Goal: Transaction & Acquisition: Purchase product/service

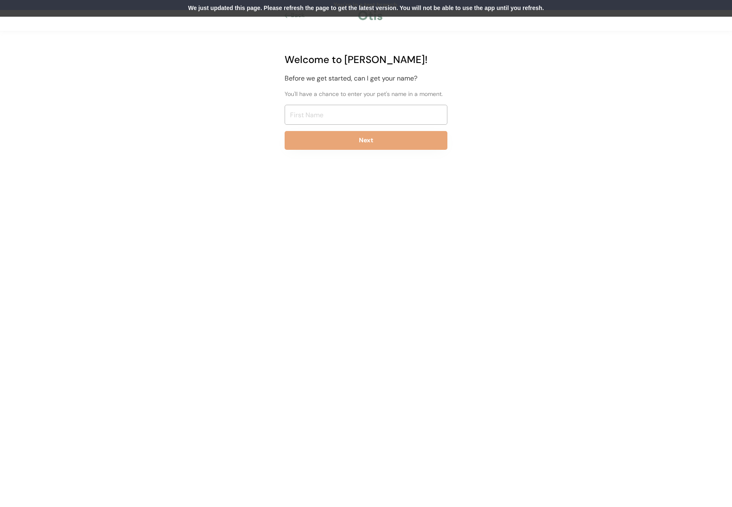
click at [348, 8] on div "We just updated this page. Please refresh the page to get the latest version. Y…" at bounding box center [366, 8] width 732 height 17
click at [315, 112] on input "input" at bounding box center [366, 115] width 163 height 20
type input "Nii"
drag, startPoint x: 355, startPoint y: 4, endPoint x: 358, endPoint y: 14, distance: 10.7
click at [355, 4] on div "We just updated this page. Please refresh the page to get the latest version. Y…" at bounding box center [366, 8] width 732 height 17
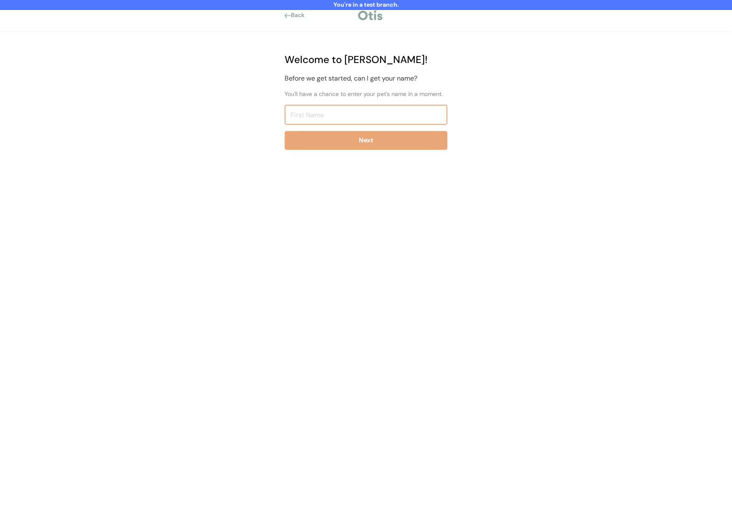
click at [328, 120] on input "input" at bounding box center [366, 115] width 163 height 20
type input "Niina Test810"
click at [335, 143] on button "Next" at bounding box center [366, 140] width 163 height 19
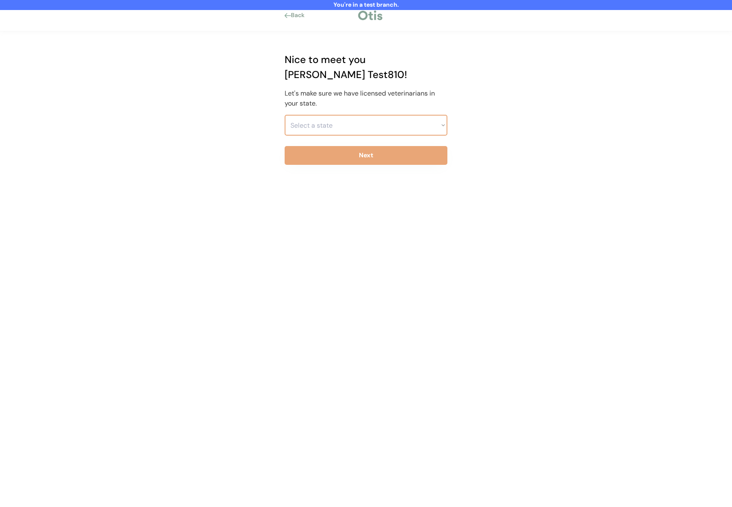
click at [329, 115] on select "Select a state Alabama Alaska American Samoa Arizona Arkansas California Colora…" at bounding box center [366, 125] width 163 height 21
click at [285, 115] on select "Select a state Alabama Alaska American Samoa Arizona Arkansas California Colora…" at bounding box center [366, 125] width 163 height 21
click at [329, 115] on select "Select a state Alabama Alaska American Samoa Arizona Arkansas California Colora…" at bounding box center [366, 125] width 163 height 21
select select ""1348695171700984260__LOOKUP__1703261330894x541121467086235900""
click at [285, 115] on select "Select a state Alabama Alaska American Samoa Arizona Arkansas California Colora…" at bounding box center [366, 125] width 163 height 21
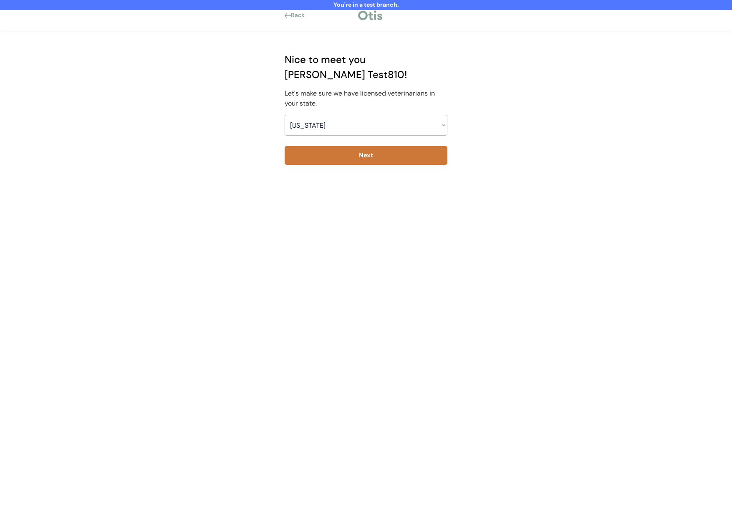
click at [334, 146] on button "Next" at bounding box center [366, 155] width 163 height 19
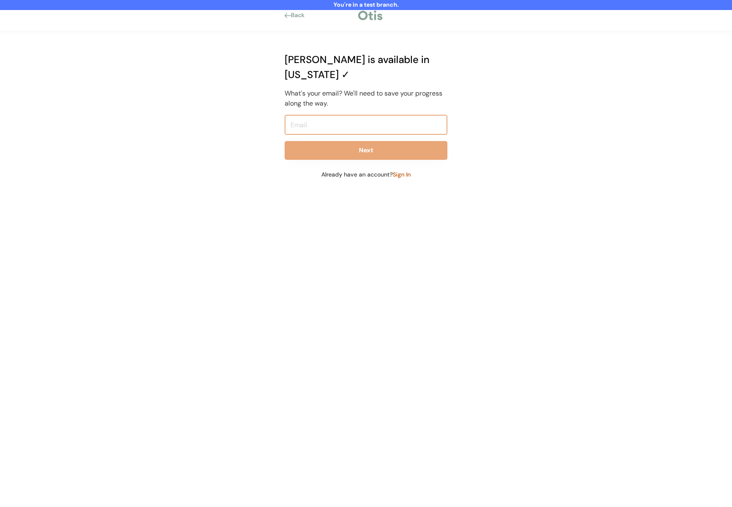
click at [358, 115] on input "email" at bounding box center [366, 125] width 163 height 20
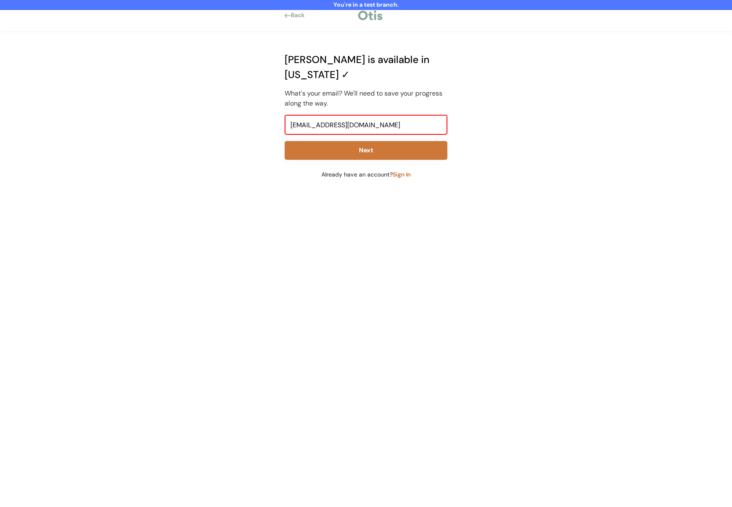
type input "niina+test910@otisforpets.com"
click at [355, 141] on button "Next" at bounding box center [366, 150] width 163 height 19
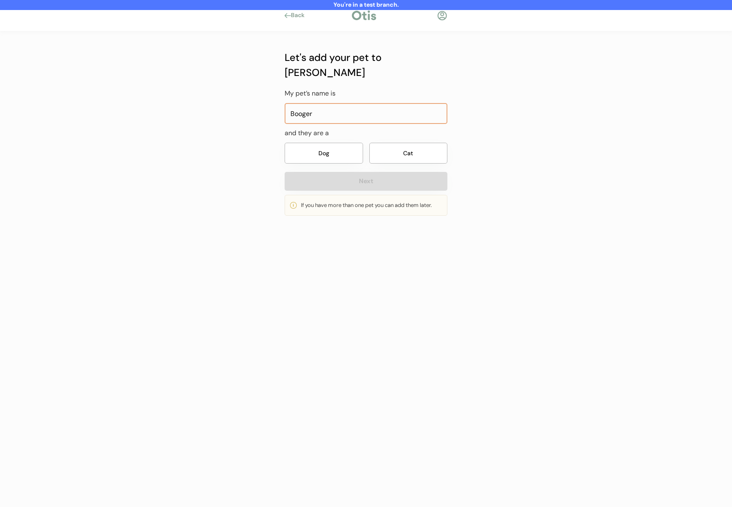
type input "Booger"
click at [317, 151] on div "Let's add your pet to Otis My pet’s name is and they are a Dog Cat Next If you …" at bounding box center [366, 133] width 163 height 166
click at [324, 143] on button "Dog" at bounding box center [324, 153] width 78 height 21
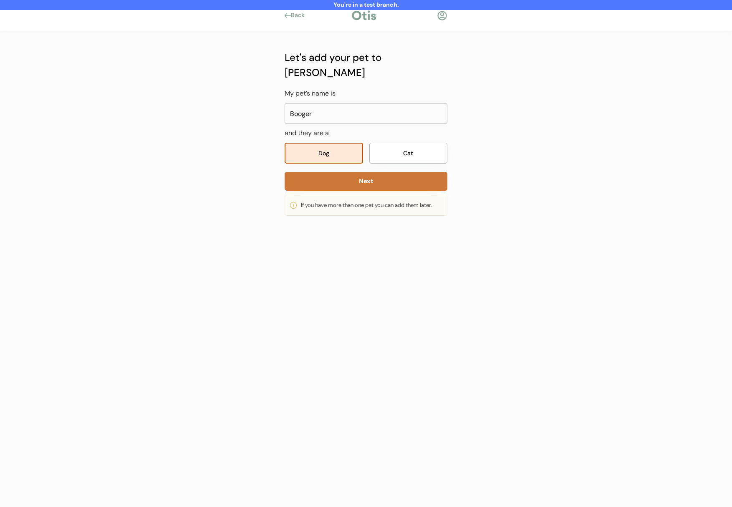
click at [325, 172] on button "Next" at bounding box center [366, 181] width 163 height 19
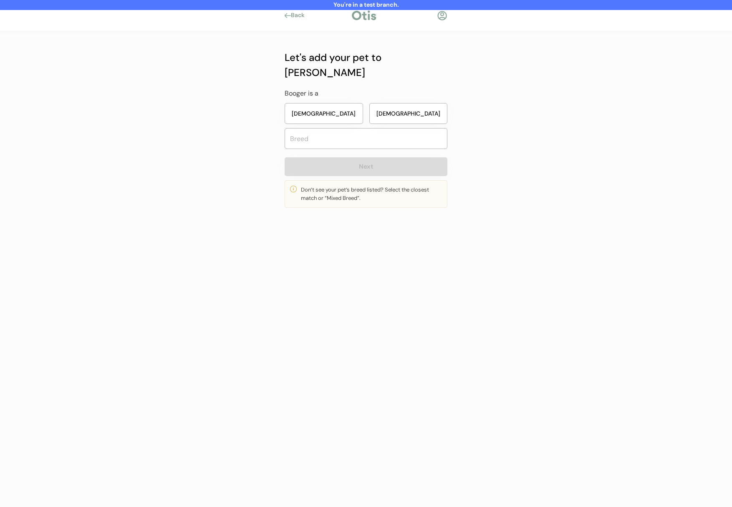
click at [394, 103] on button "Male" at bounding box center [408, 113] width 78 height 21
click at [380, 128] on input "text" at bounding box center [366, 138] width 163 height 21
type input "mixed"
type input "mixed Breed"
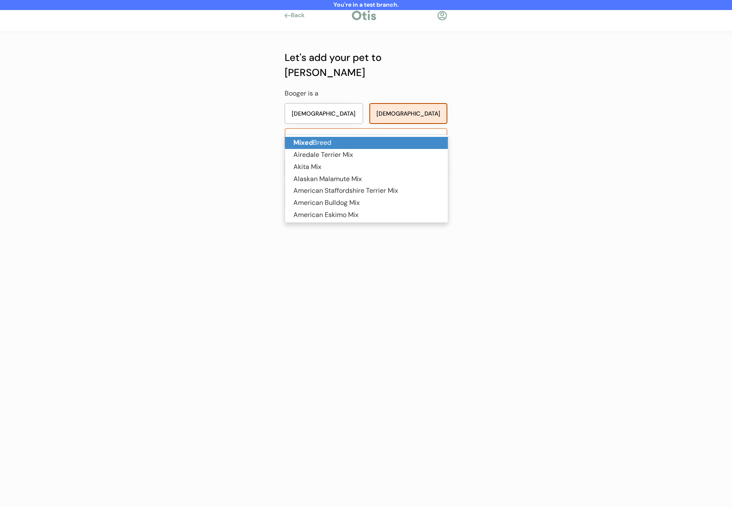
click at [365, 146] on p "Mixed Breed" at bounding box center [366, 143] width 163 height 12
type input "Mixed Breed"
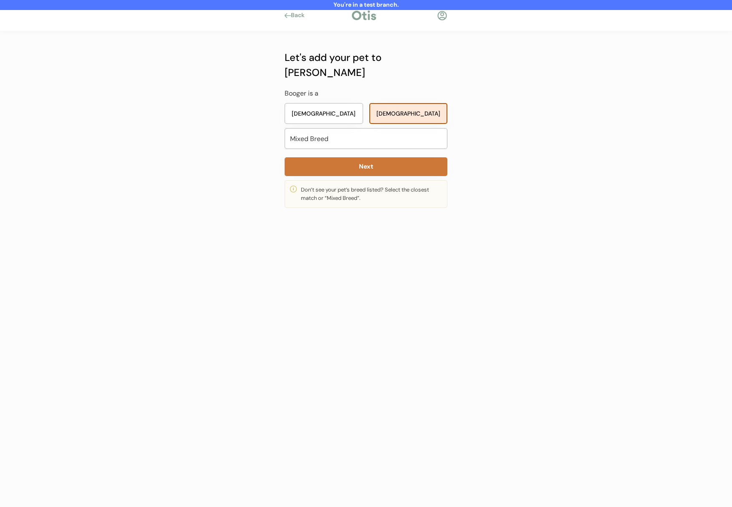
click at [365, 157] on button "Next" at bounding box center [366, 166] width 163 height 19
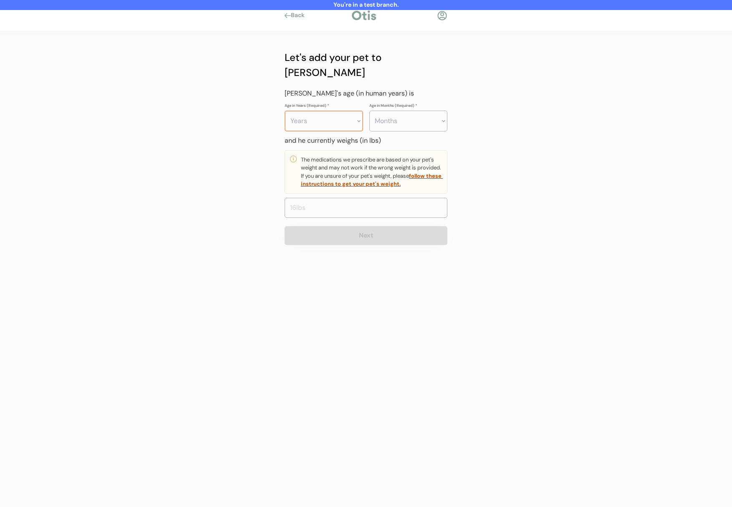
click at [335, 111] on select "Years 0 1 2 3 4 5 6 7 8 9 10 11 12 13 14 15 16 17 18 19 20" at bounding box center [324, 121] width 78 height 21
select select "3"
click at [285, 111] on select "Years 0 1 2 3 4 5 6 7 8 9 10 11 12 13 14 15 16 17 18 19 20" at bounding box center [324, 121] width 78 height 21
click at [388, 111] on select "Months 0 1 2 3 4 5 6 7 8 9 10 11" at bounding box center [408, 121] width 78 height 21
select select "3"
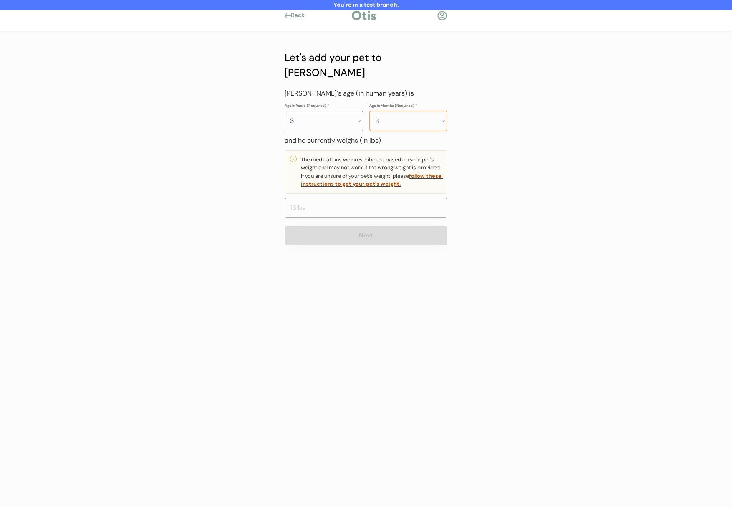
click at [369, 111] on select "Months 0 1 2 3 4 5 6 7 8 9 10 11" at bounding box center [408, 121] width 78 height 21
click at [364, 198] on input "input" at bounding box center [366, 208] width 163 height 20
type input "22.0"
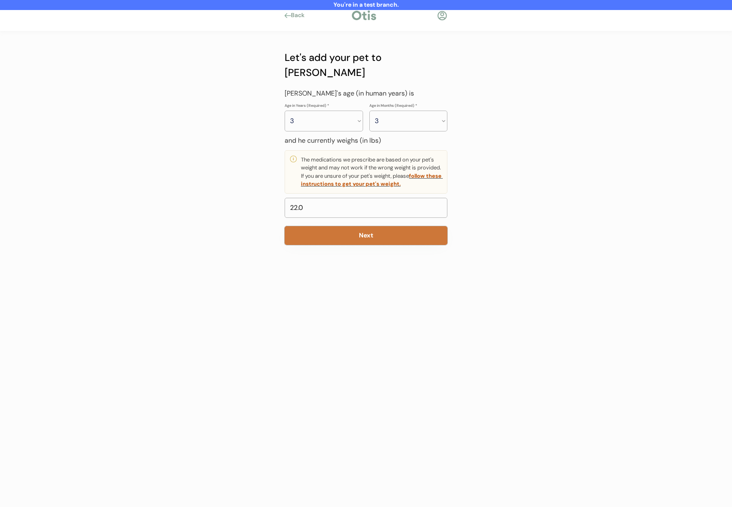
click at [351, 226] on button "Next" at bounding box center [366, 235] width 163 height 19
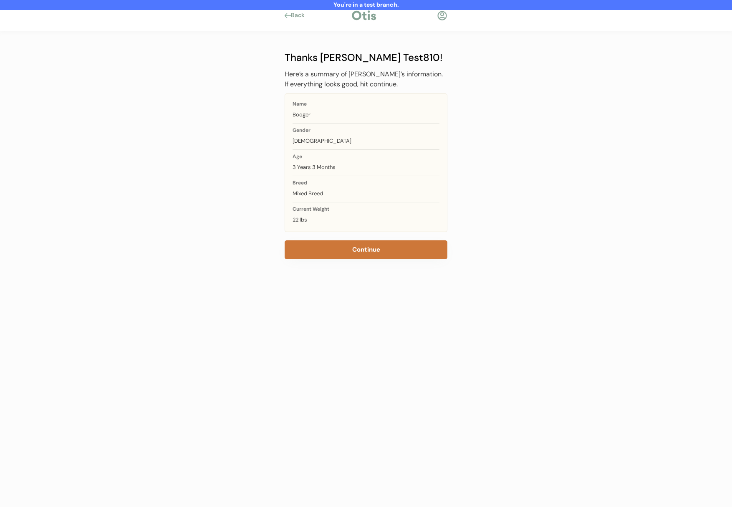
click at [340, 257] on button "Continue" at bounding box center [366, 249] width 163 height 19
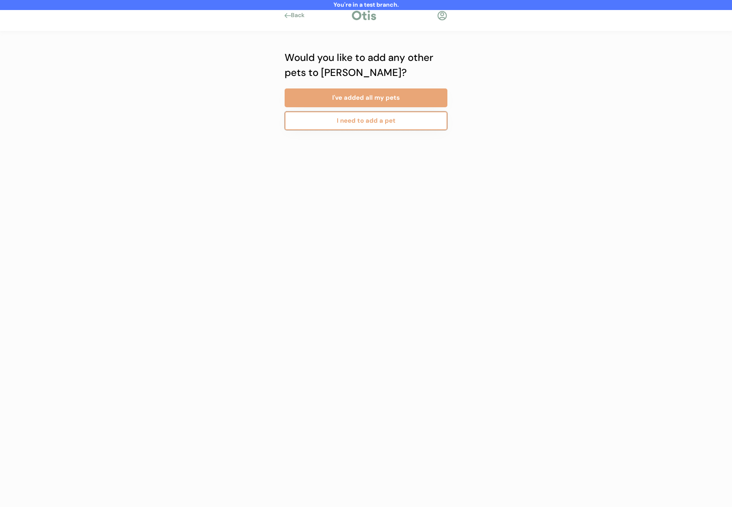
click at [374, 117] on button "I need to add a pet" at bounding box center [366, 120] width 163 height 19
click at [366, 96] on button "I've added all my pets" at bounding box center [366, 97] width 163 height 19
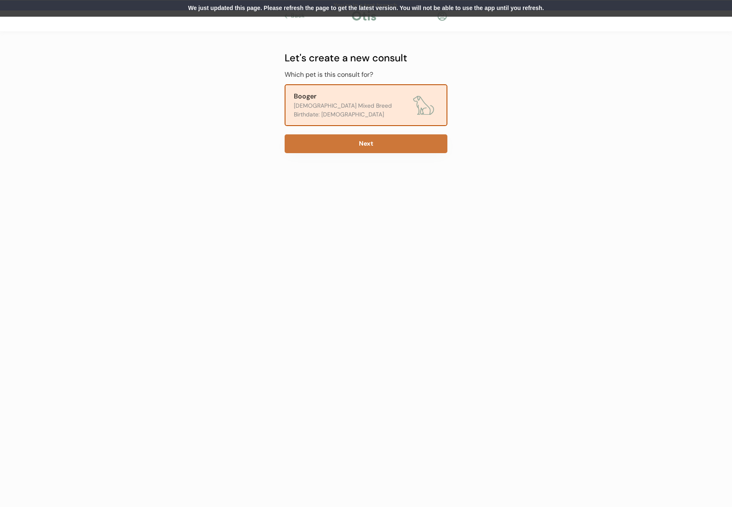
click at [332, 143] on button "Next" at bounding box center [366, 143] width 163 height 19
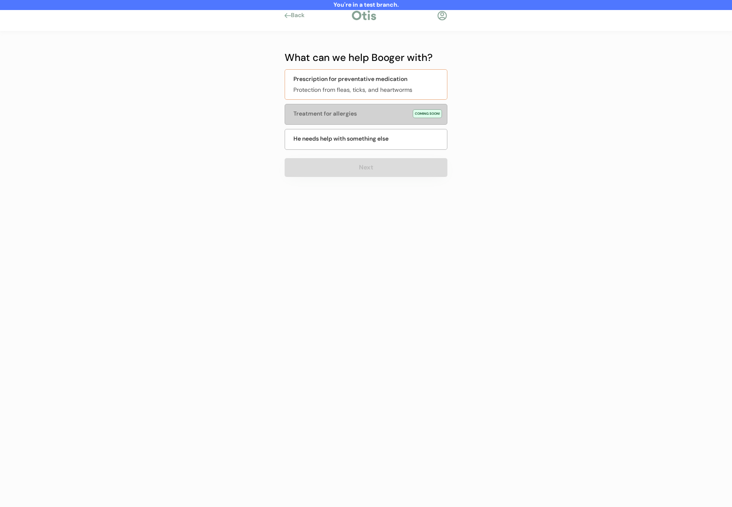
click at [317, 92] on div "Protection from fleas, ticks, and heartworms" at bounding box center [367, 90] width 149 height 9
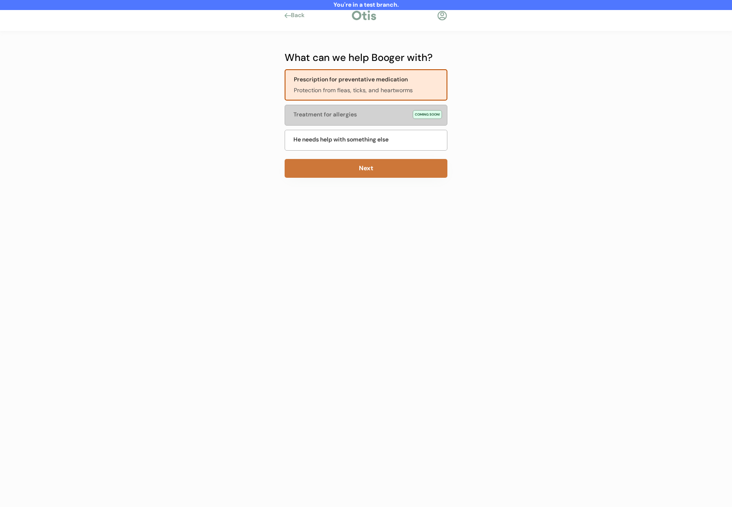
click at [354, 170] on button "Next" at bounding box center [366, 168] width 163 height 19
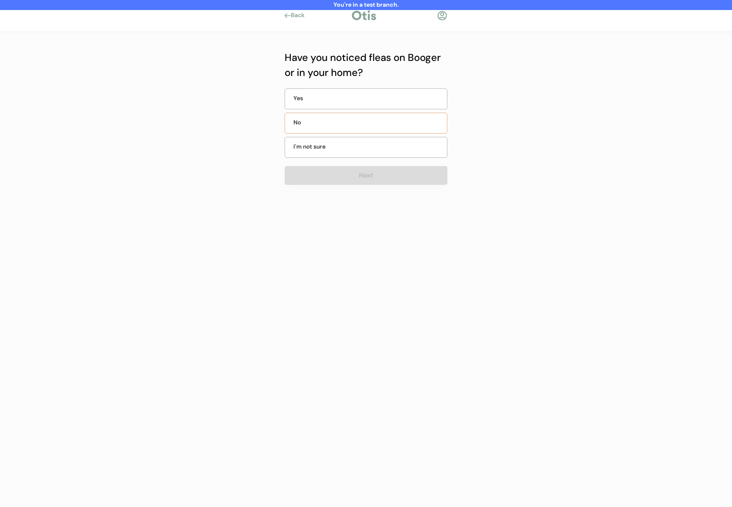
click at [340, 114] on div "No" at bounding box center [366, 123] width 163 height 21
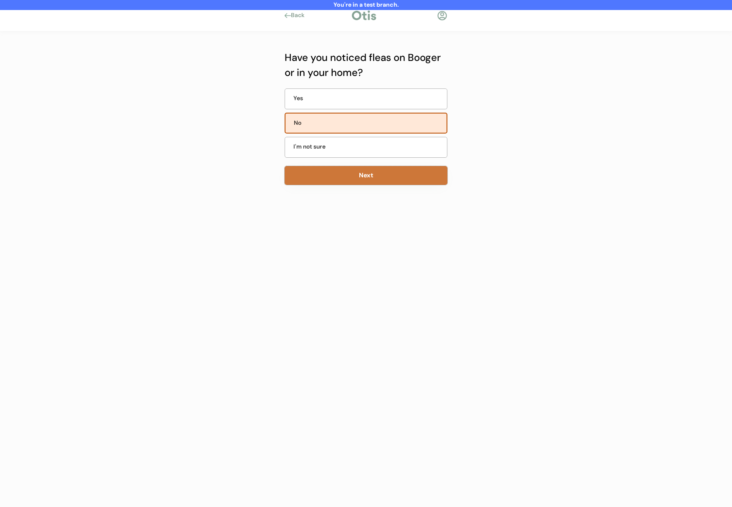
click at [335, 167] on button "Next" at bounding box center [366, 175] width 163 height 19
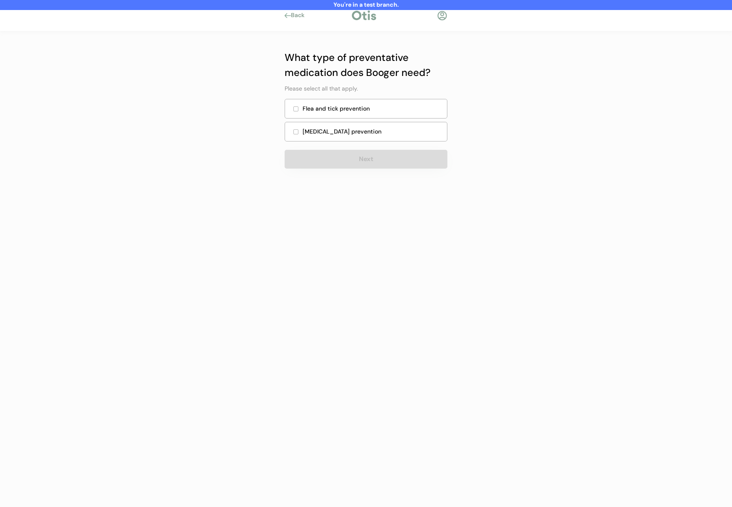
click at [355, 130] on div "Heartworm prevention" at bounding box center [371, 131] width 139 height 9
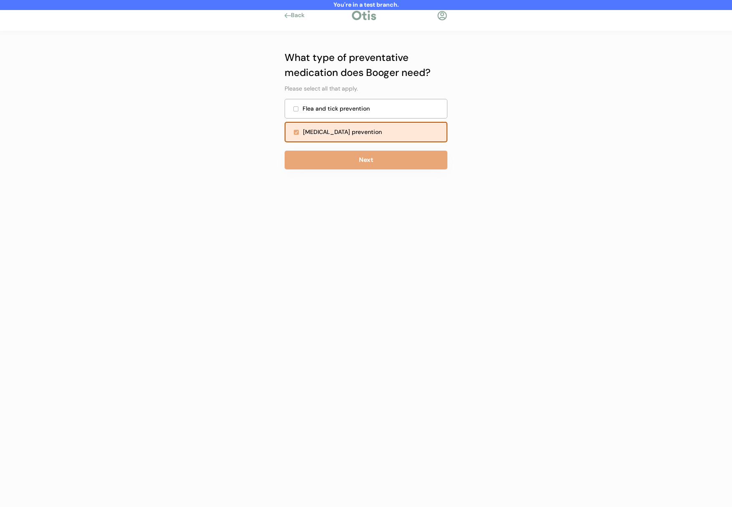
click at [344, 151] on button "Next" at bounding box center [366, 160] width 163 height 19
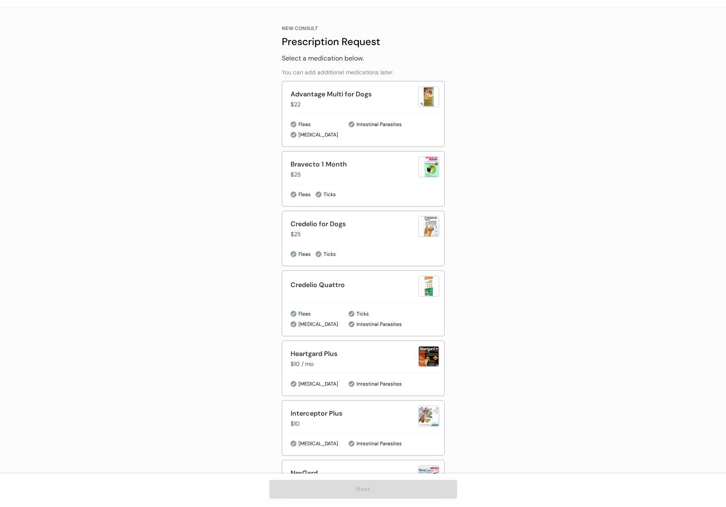
scroll to position [135, 0]
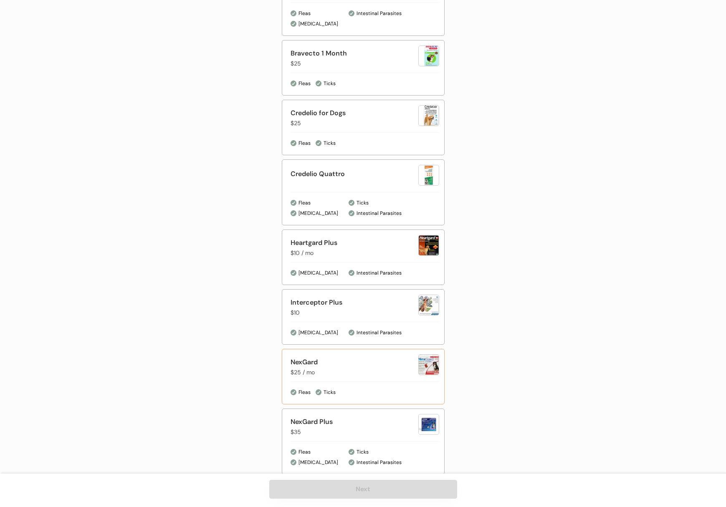
click at [341, 360] on div "NexGard" at bounding box center [354, 362] width 128 height 10
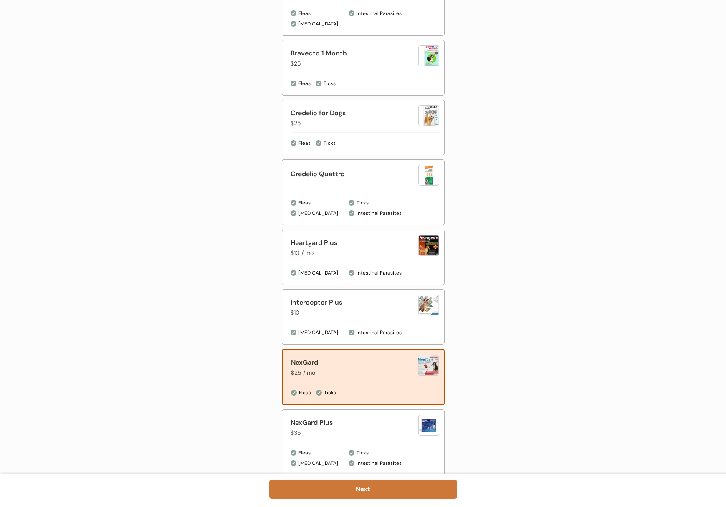
click at [356, 497] on button "Next" at bounding box center [363, 489] width 188 height 19
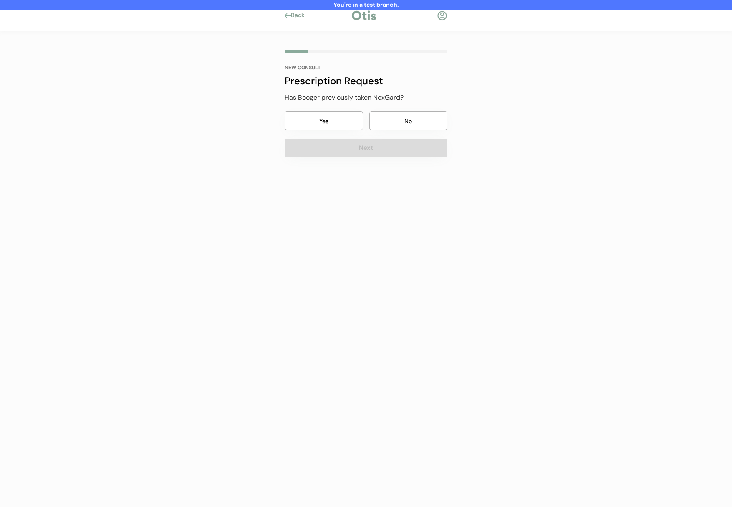
click at [385, 115] on button "No" at bounding box center [408, 120] width 78 height 19
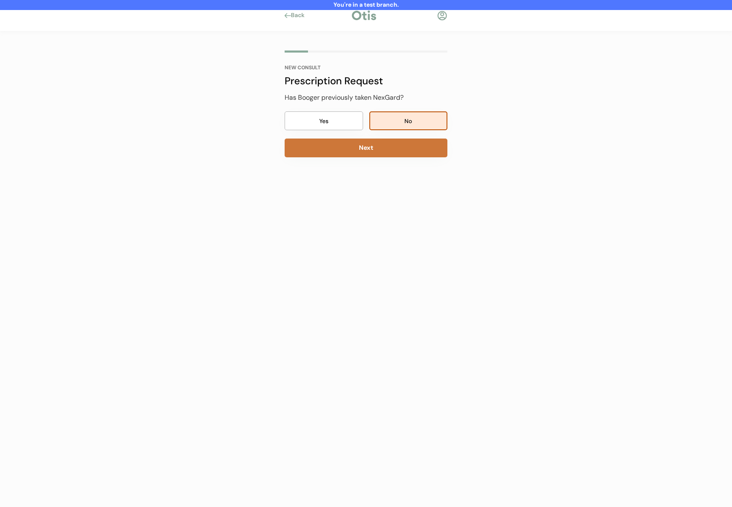
click at [382, 139] on button "Next" at bounding box center [366, 148] width 163 height 19
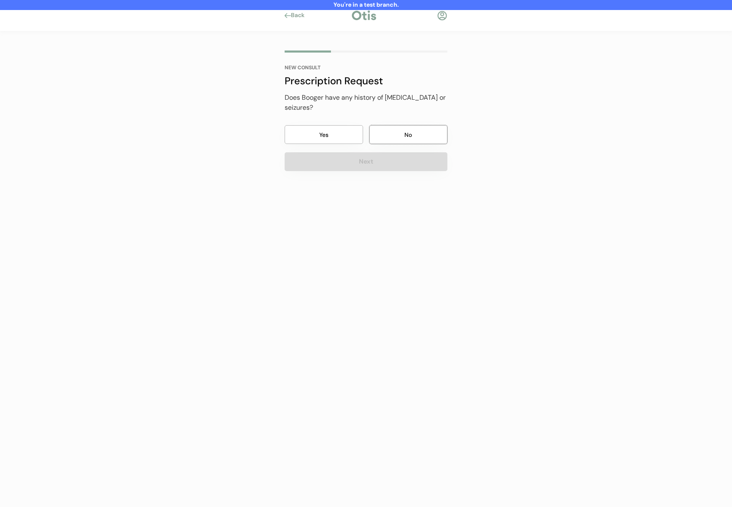
click at [382, 138] on button "No" at bounding box center [408, 134] width 78 height 19
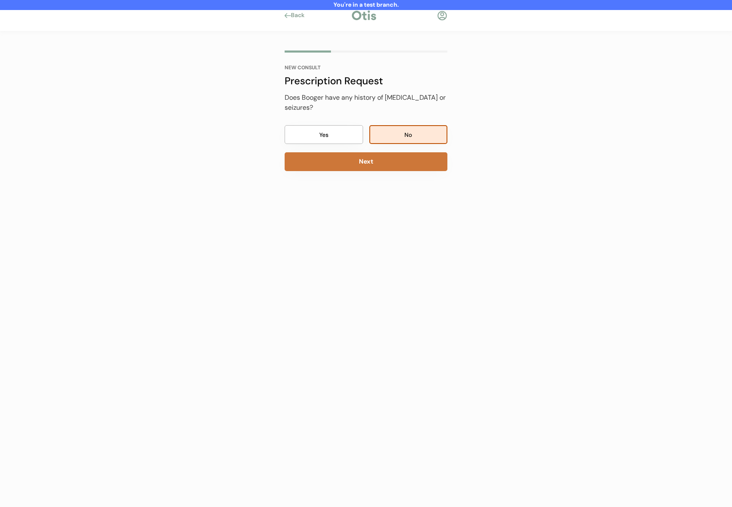
click at [378, 158] on button "Next" at bounding box center [366, 161] width 163 height 19
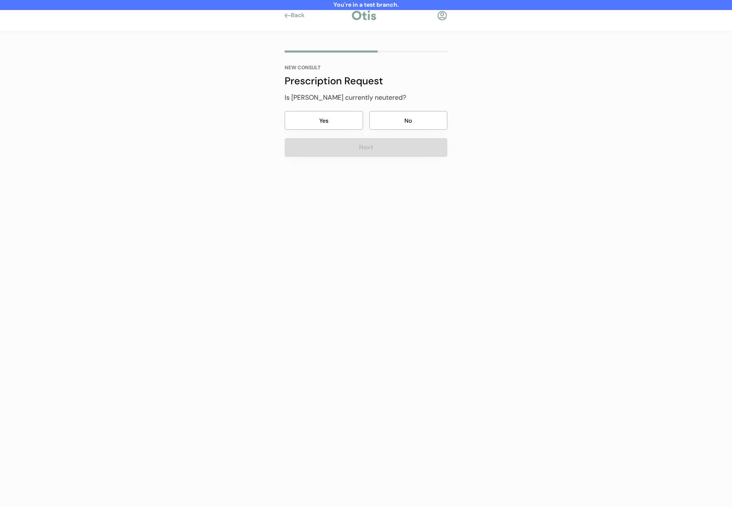
click at [397, 122] on button "No" at bounding box center [408, 120] width 78 height 19
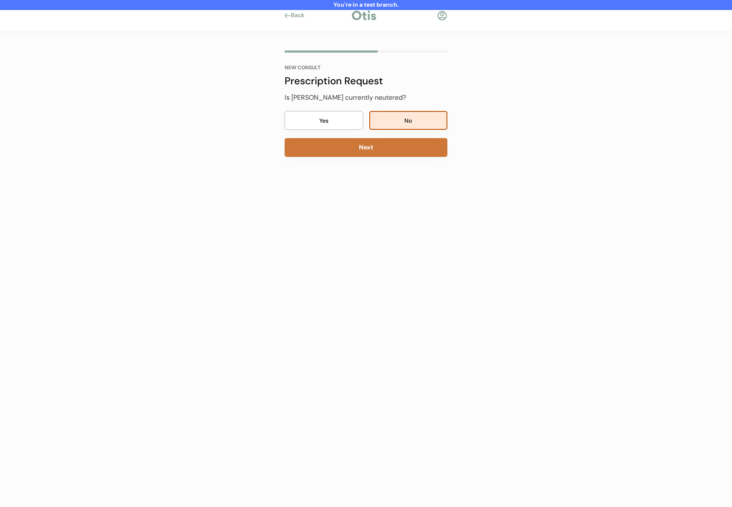
click at [392, 143] on button "Next" at bounding box center [366, 147] width 163 height 19
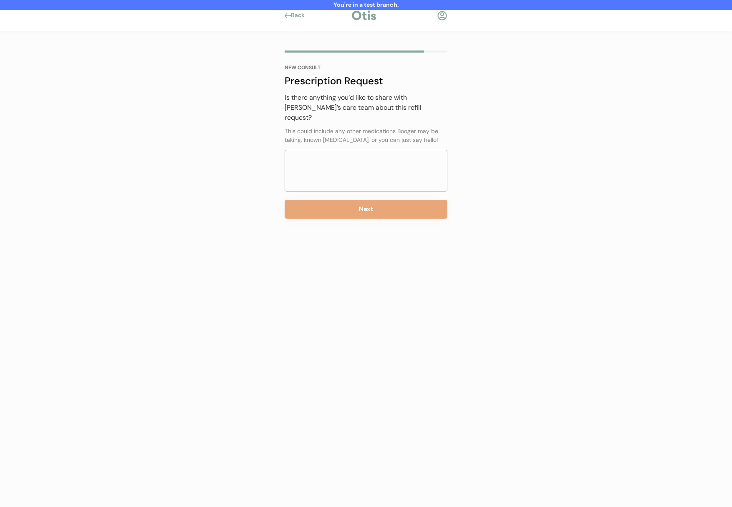
click at [400, 127] on div "This could include any other medications Booger may be taking, known allergies,…" at bounding box center [366, 136] width 163 height 19
click at [370, 202] on button "Next" at bounding box center [366, 209] width 163 height 19
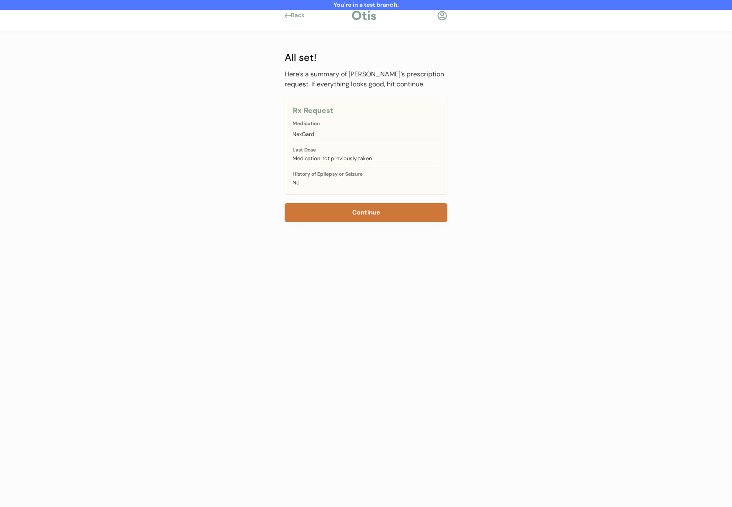
click at [363, 212] on button "Continue" at bounding box center [366, 212] width 163 height 19
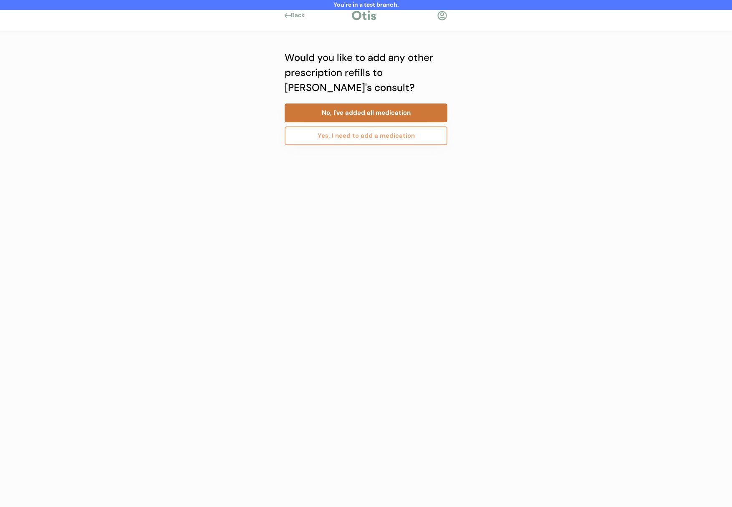
click at [391, 110] on button "No, I've added all medication" at bounding box center [366, 112] width 163 height 19
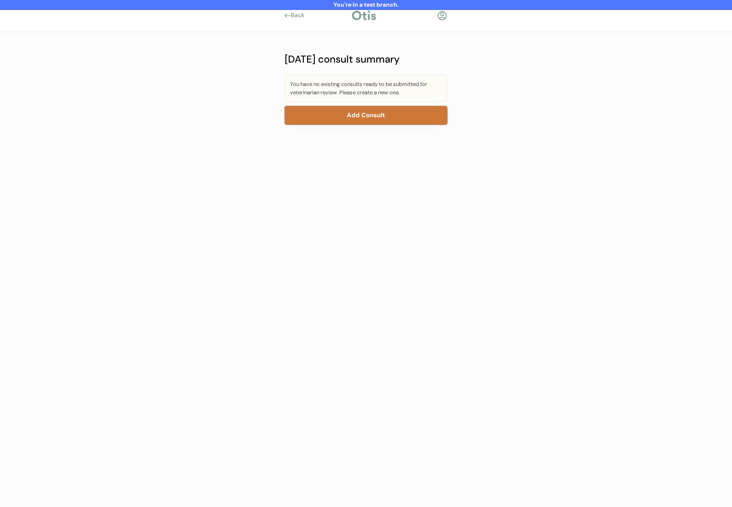
click at [387, 116] on button "Add Consult" at bounding box center [366, 115] width 163 height 19
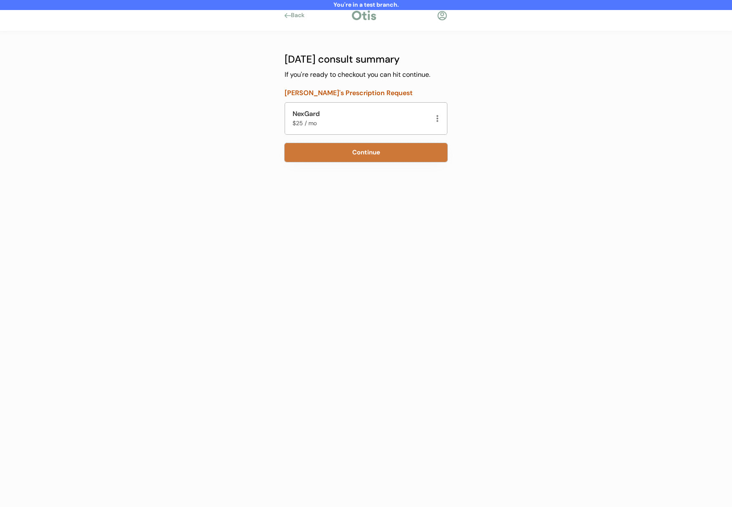
click at [340, 153] on button "Continue" at bounding box center [366, 152] width 163 height 19
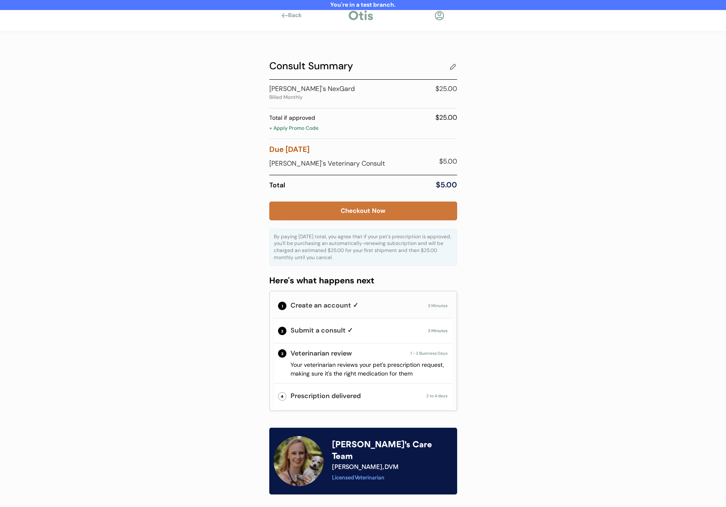
click at [353, 212] on button "Checkout Now" at bounding box center [363, 211] width 188 height 19
